Goal: Information Seeking & Learning: Learn about a topic

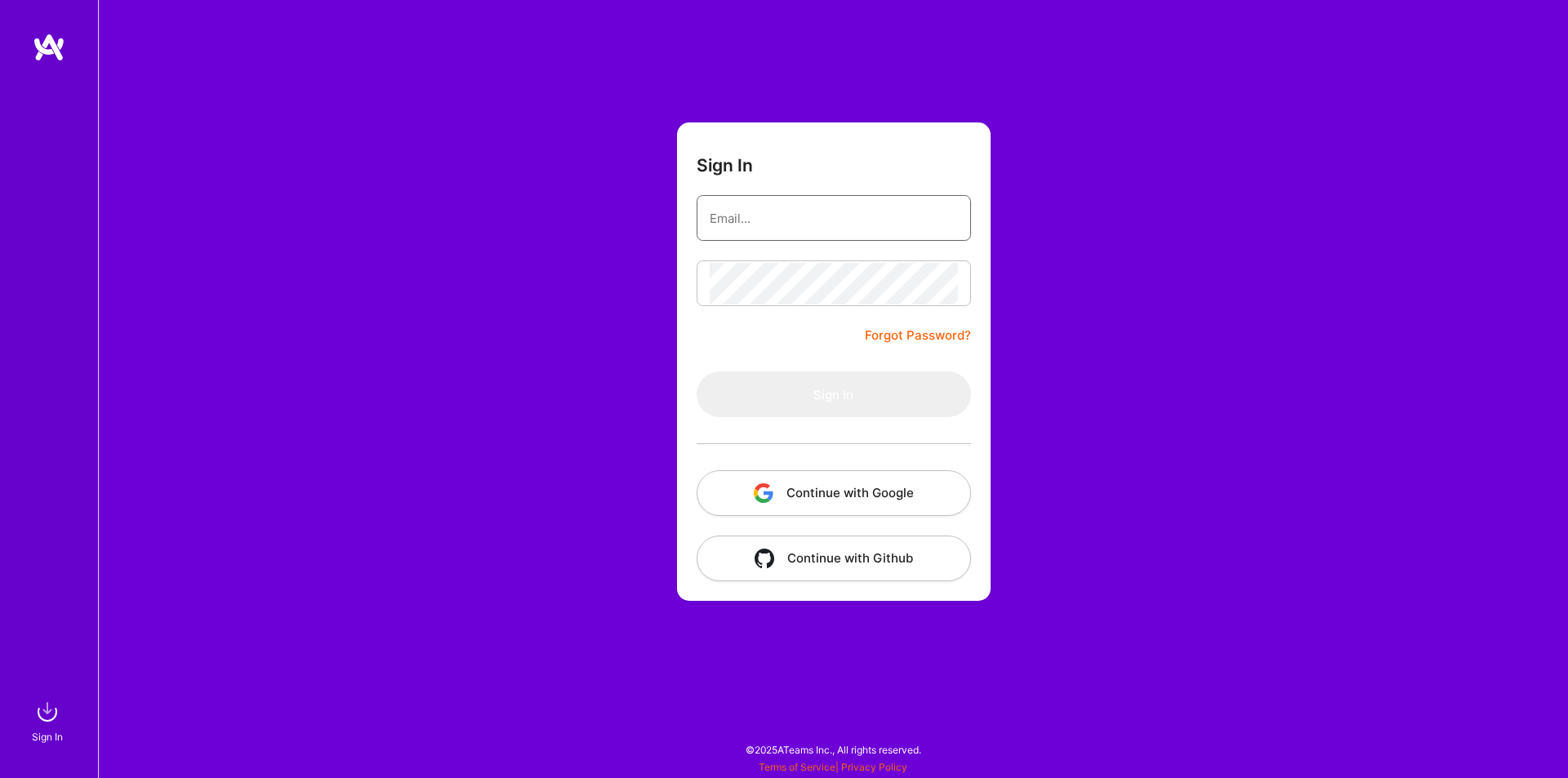
click at [770, 221] on input "email" at bounding box center [833, 218] width 248 height 42
type input "[EMAIL_ADDRESS][DOMAIN_NAME]"
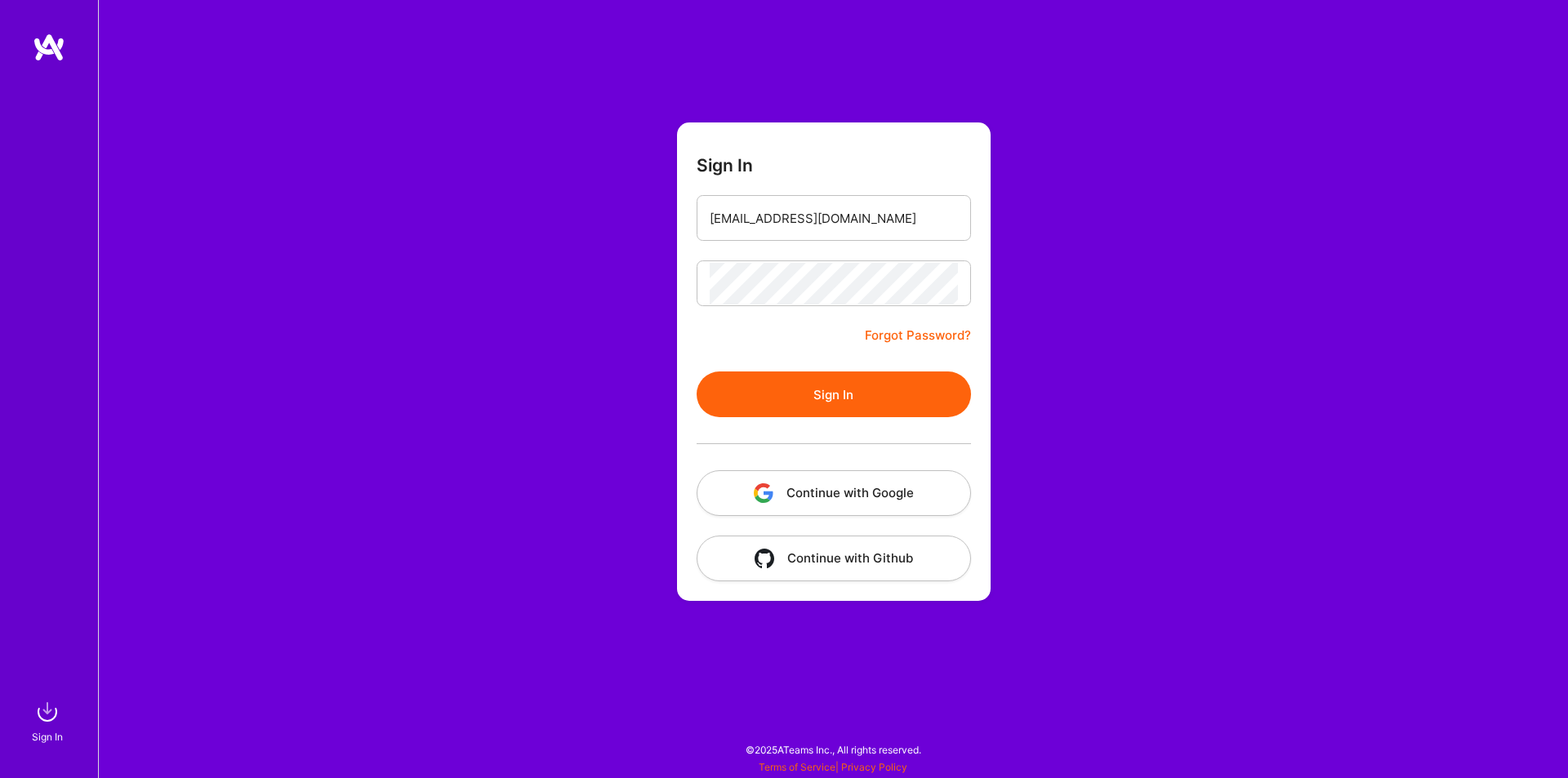
click at [796, 382] on button "Sign In" at bounding box center [833, 394] width 274 height 45
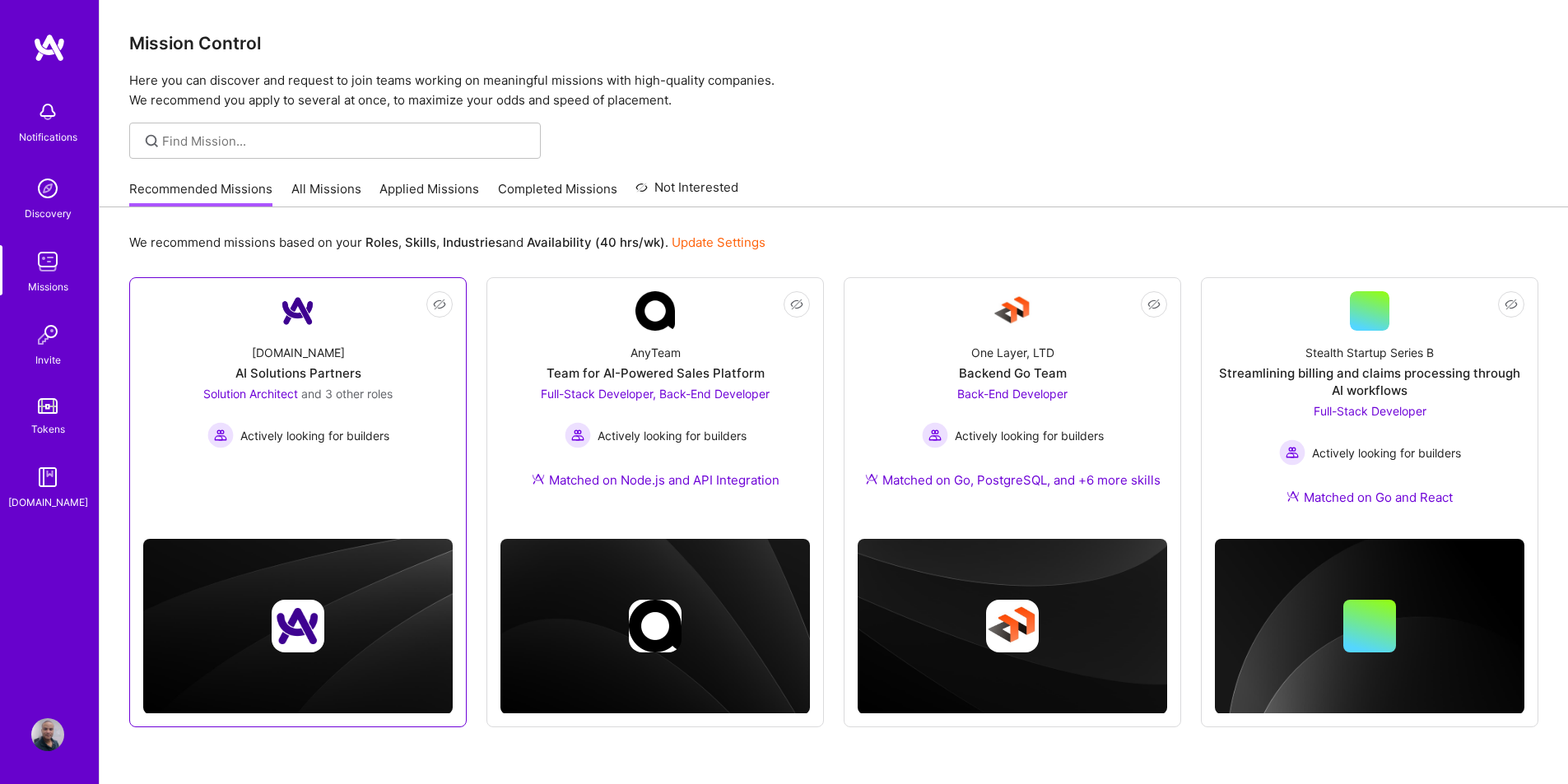
click at [342, 396] on span "and 3 other roles" at bounding box center [347, 394] width 91 height 14
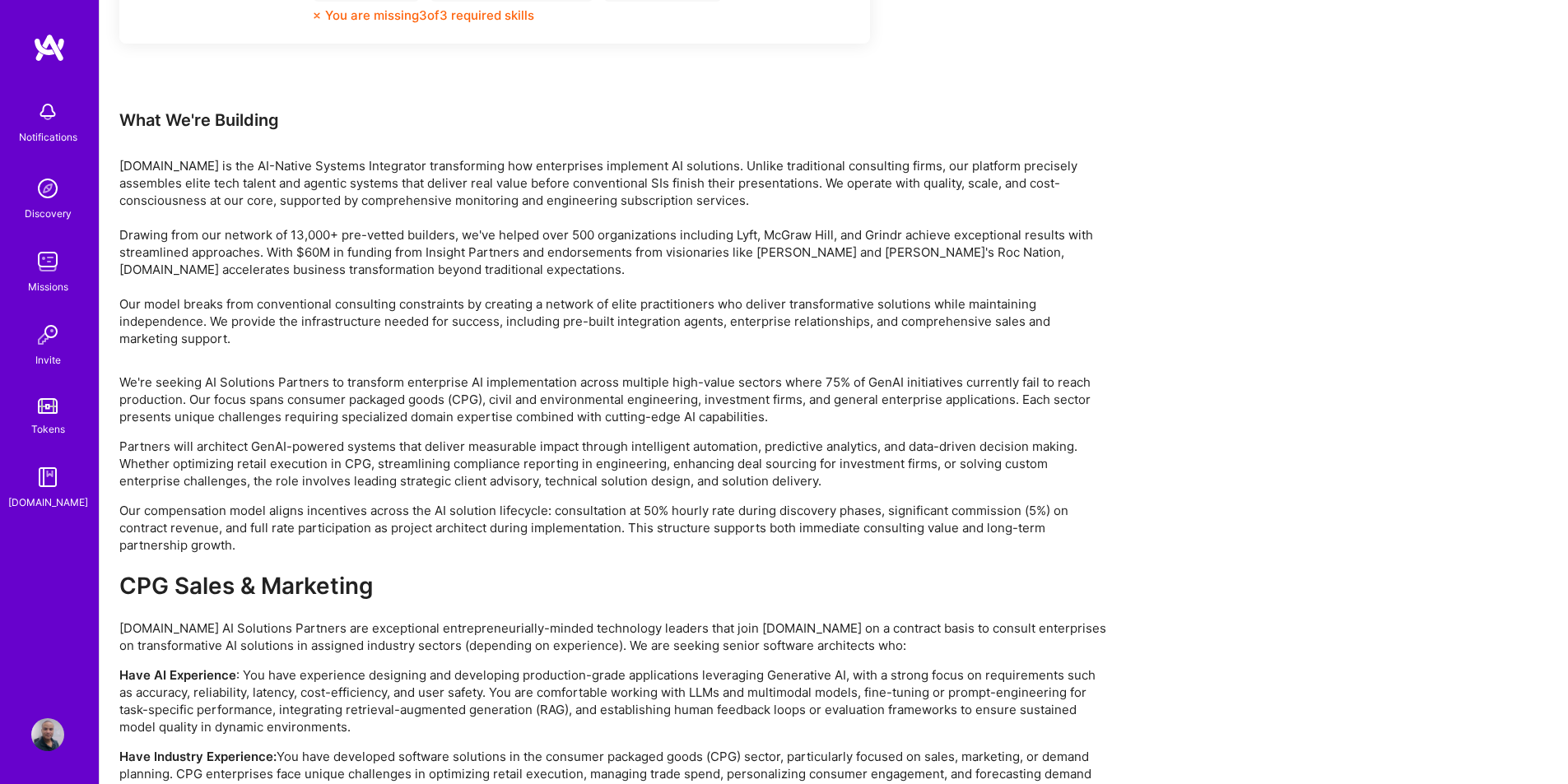
scroll to position [2715, 0]
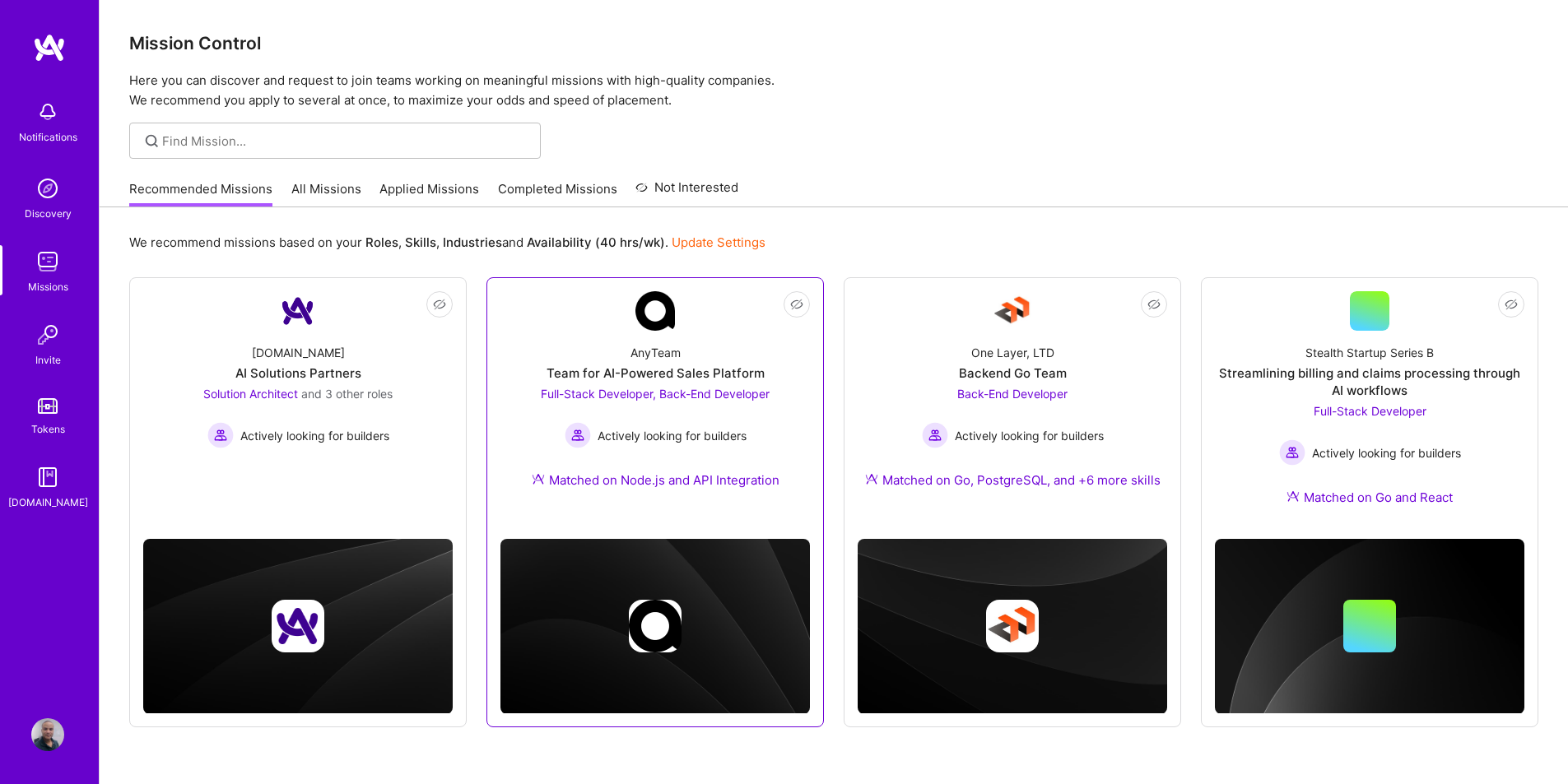
click at [686, 399] on span "Full-Stack Developer, Back-End Developer" at bounding box center [655, 394] width 229 height 14
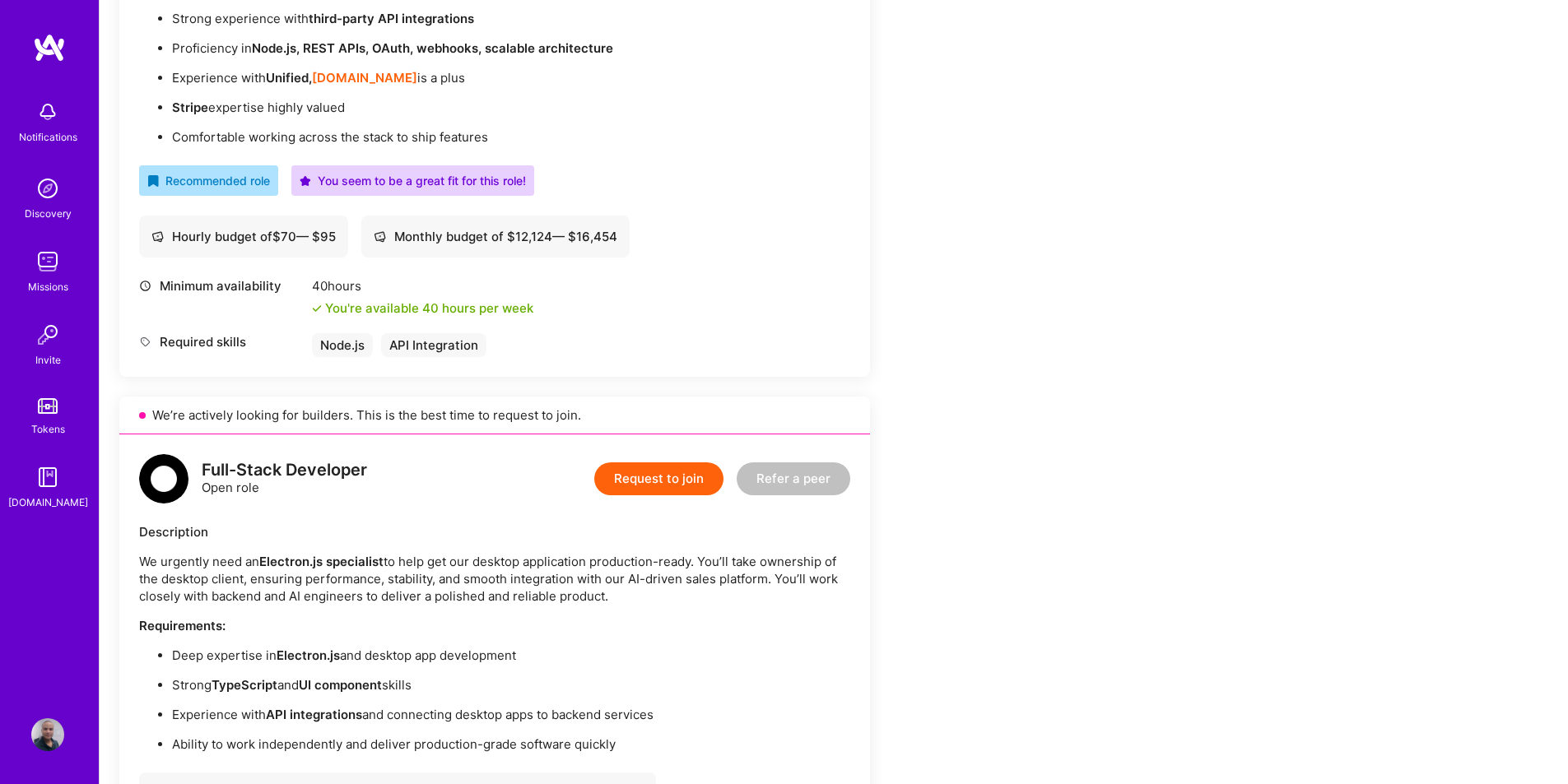
scroll to position [481, 0]
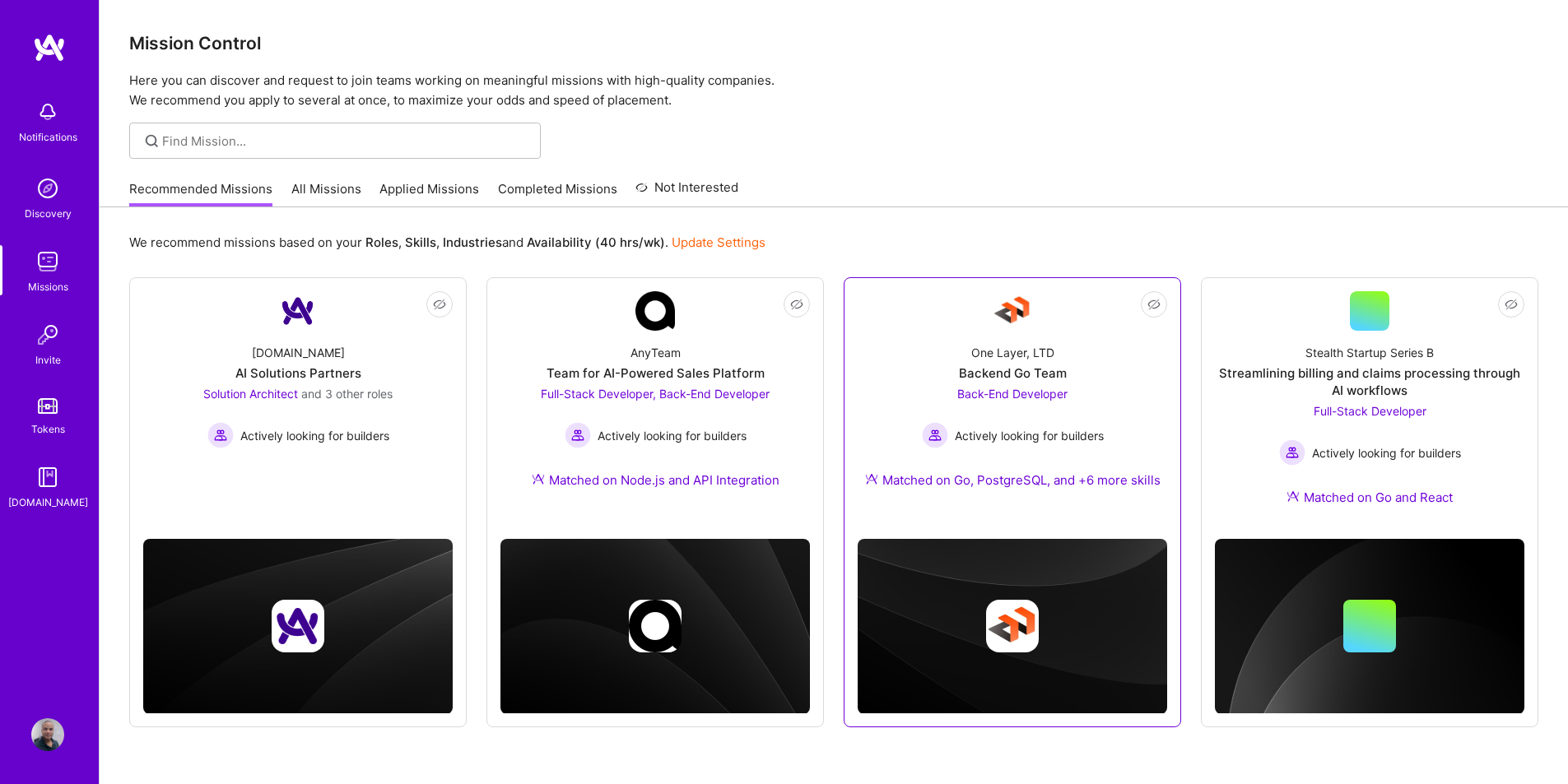
click at [1081, 381] on div "One Layer, LTD Backend Go Team Back-End Developer Actively looking for builders…" at bounding box center [1012, 419] width 310 height 178
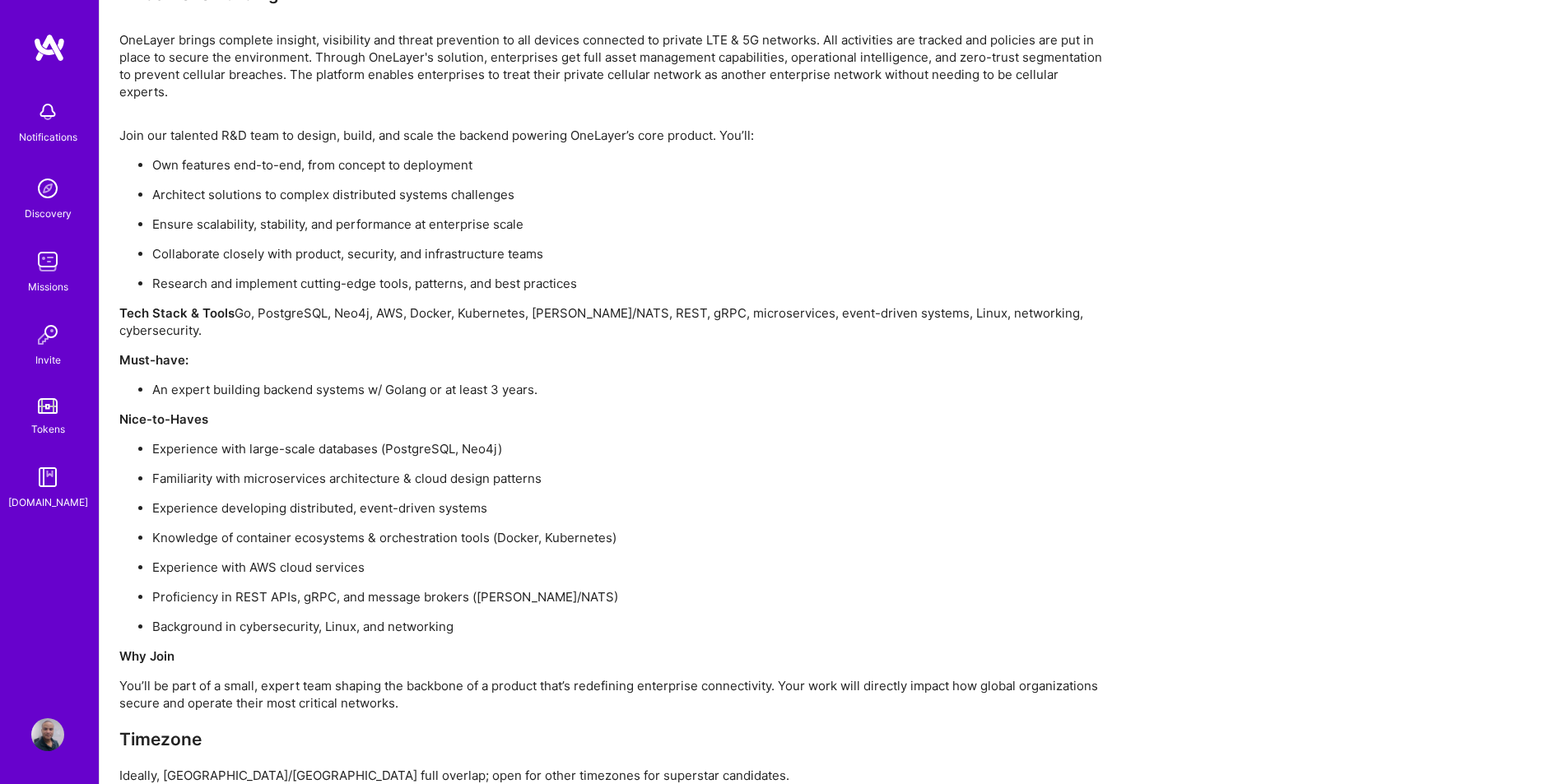
scroll to position [1268, 0]
